Goal: Transaction & Acquisition: Purchase product/service

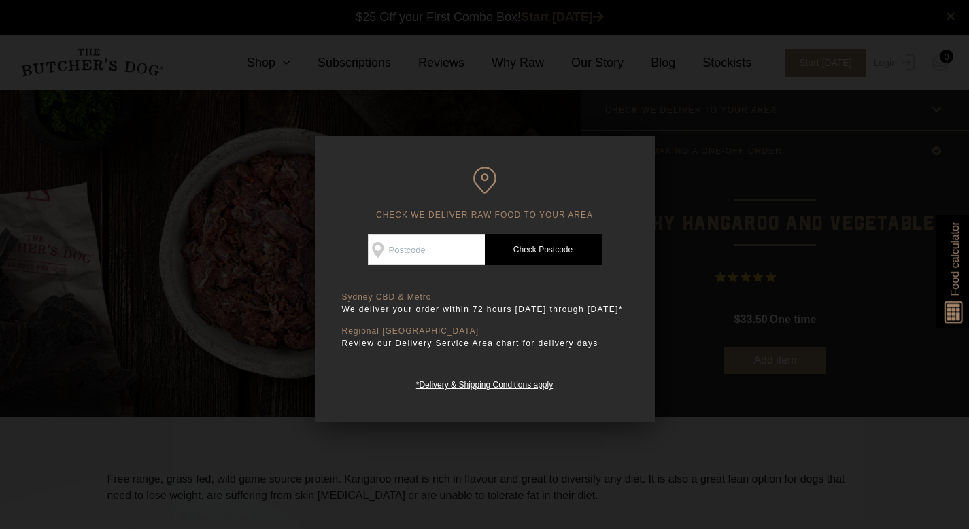
click at [428, 250] on input "Check Availability At" at bounding box center [426, 249] width 117 height 31
type input "2207"
click at [549, 249] on link "Check Postcode" at bounding box center [543, 249] width 117 height 31
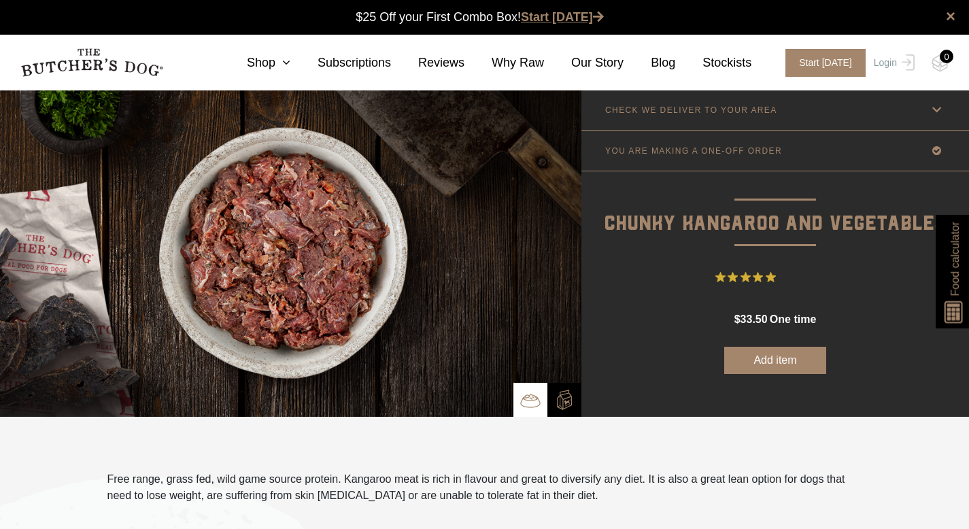
click at [573, 16] on link "Start [DATE]" at bounding box center [562, 17] width 83 height 14
click at [289, 71] on link "Shop" at bounding box center [255, 63] width 71 height 18
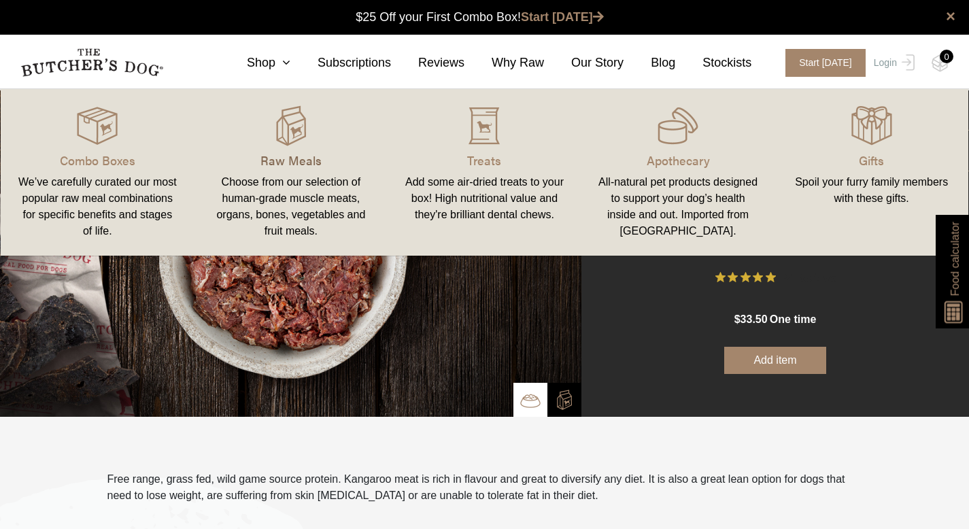
click at [282, 154] on p "Raw Meals" at bounding box center [291, 160] width 161 height 18
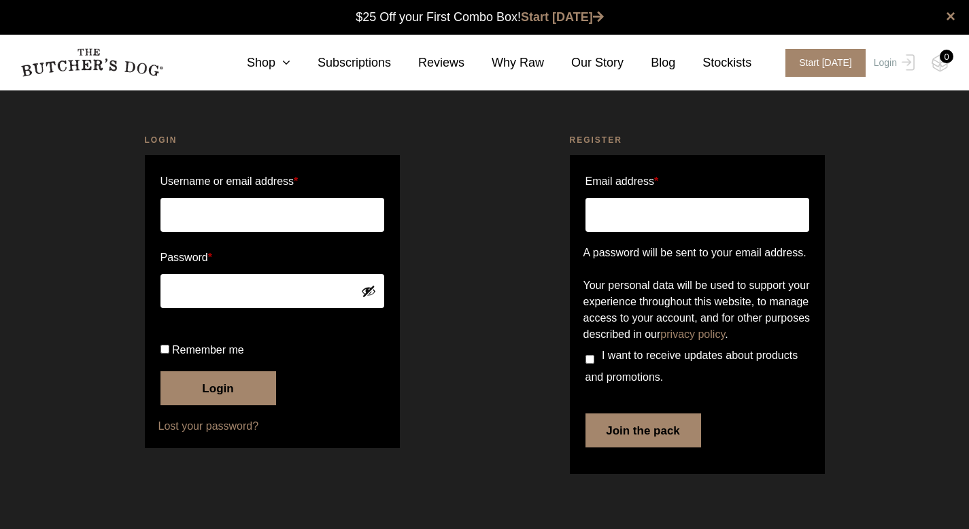
scroll to position [1, 0]
